Goal: Navigation & Orientation: Find specific page/section

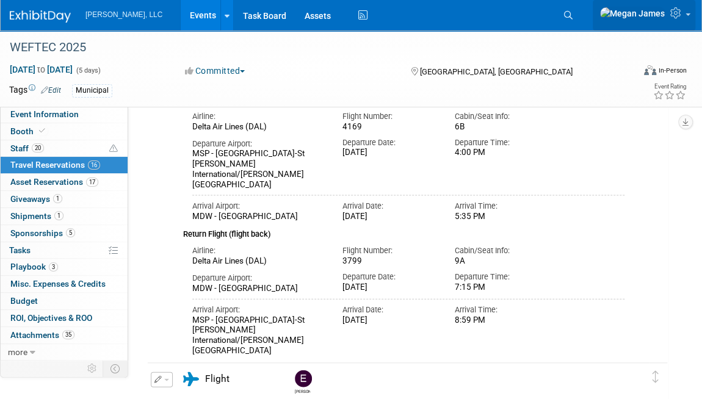
click at [693, 28] on link at bounding box center [644, 15] width 103 height 31
